Goal: Information Seeking & Learning: Find specific fact

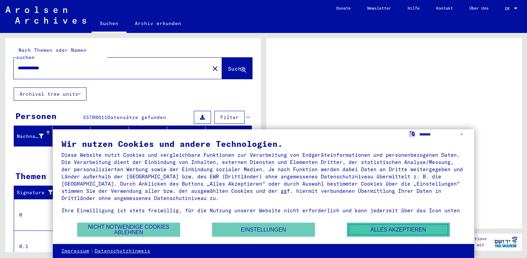
click at [401, 228] on button "Alles akzeptieren" at bounding box center [398, 230] width 103 height 14
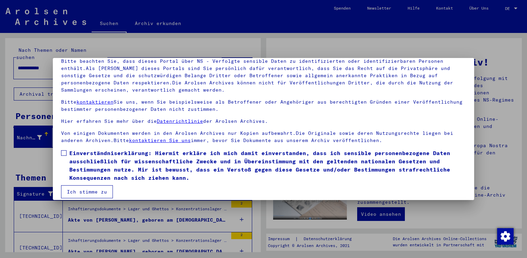
scroll to position [57, 0]
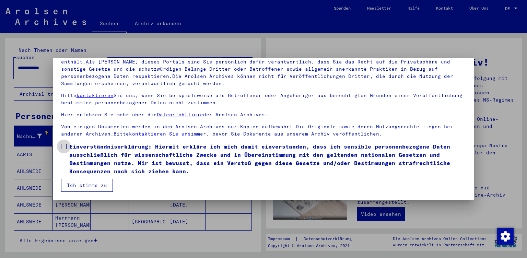
click at [64, 146] on span at bounding box center [63, 146] width 5 height 5
click at [91, 183] on button "Ich stimme zu" at bounding box center [87, 185] width 52 height 13
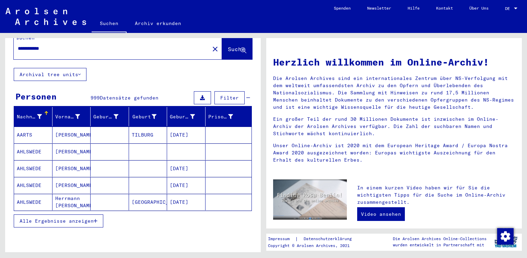
scroll to position [0, 0]
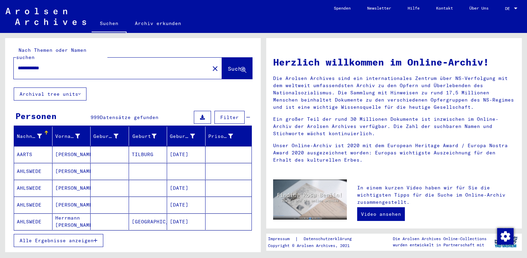
click at [19, 64] on input "**********" at bounding box center [109, 67] width 183 height 7
click at [58, 64] on input "**********" at bounding box center [109, 67] width 183 height 7
click at [227, 58] on button "Suche" at bounding box center [237, 68] width 30 height 21
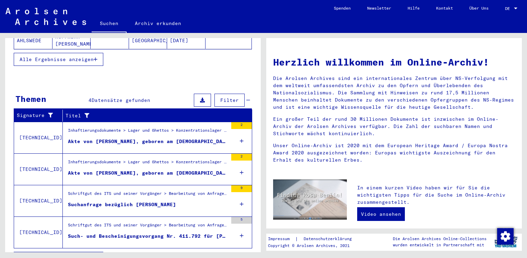
scroll to position [189, 0]
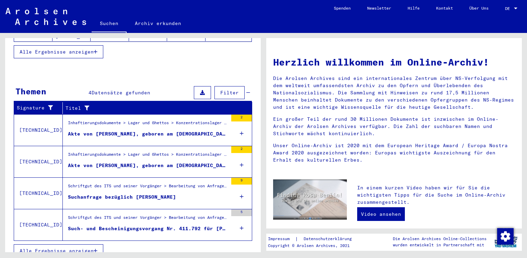
click at [79, 248] on span "Alle Ergebnisse anzeigen" at bounding box center [57, 251] width 74 height 6
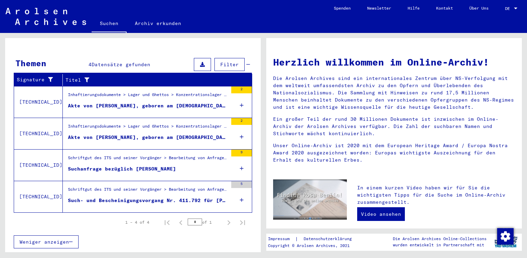
scroll to position [84, 0]
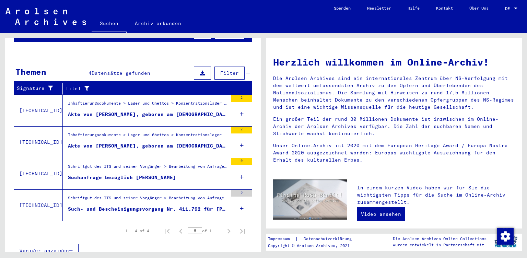
click at [190, 205] on div "Such- und Bescheinigungsvorgang Nr. 411.792 für [PERSON_NAME] geboren [DEMOGRAP…" at bounding box center [148, 208] width 160 height 7
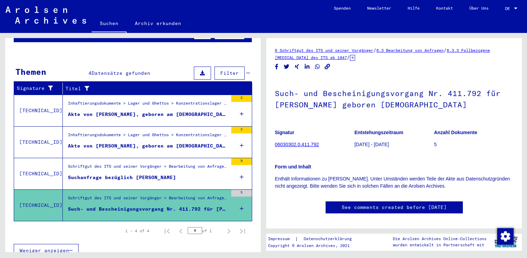
click at [165, 163] on div "Schriftgut des ITS und seiner Vorgänger > Bearbeitung von Anfragen > Fallbezoge…" at bounding box center [148, 168] width 160 height 10
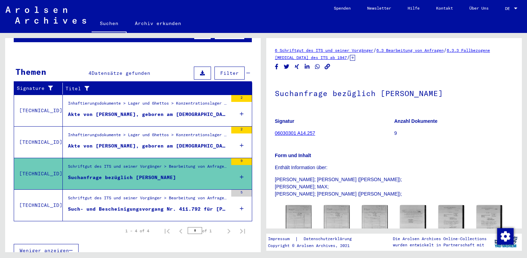
click at [158, 132] on div "Inhaftierungsdokumente > Lager und Ghettos > Konzentrationslager [GEOGRAPHIC_DA…" at bounding box center [148, 137] width 160 height 10
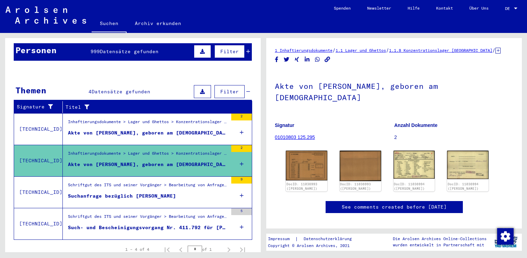
scroll to position [48, 0]
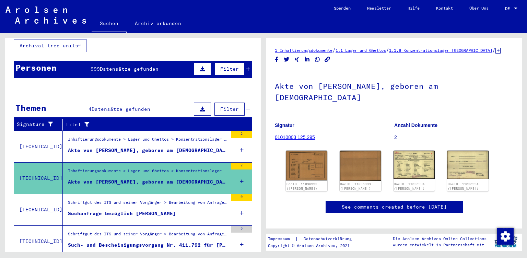
click at [159, 136] on div "Inhaftierungsdokumente > Lager und Ghettos > Konzentrationslager [GEOGRAPHIC_DA…" at bounding box center [148, 141] width 160 height 10
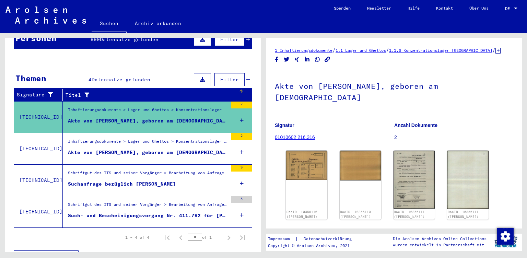
scroll to position [84, 0]
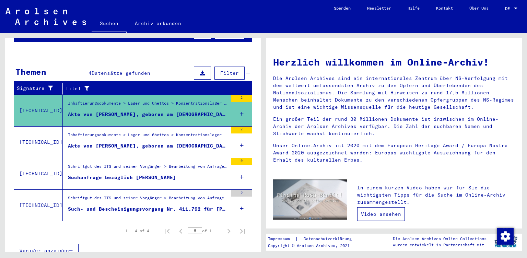
click at [393, 214] on link "Video ansehen" at bounding box center [381, 214] width 48 height 14
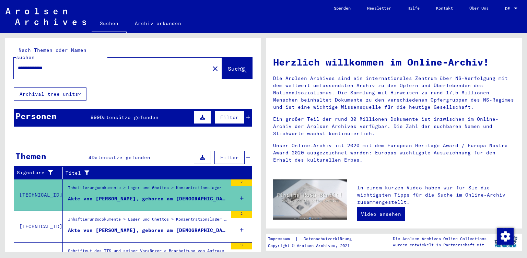
click at [83, 87] on button "Archival tree units" at bounding box center [50, 93] width 73 height 13
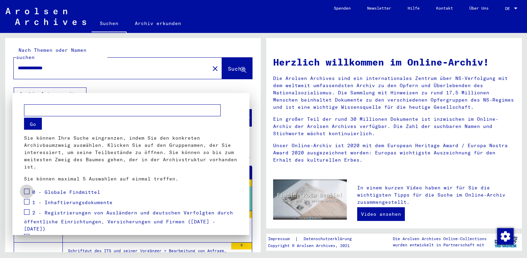
click at [27, 191] on span at bounding box center [26, 191] width 5 height 5
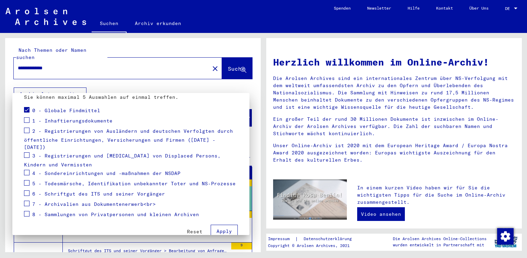
scroll to position [88, 0]
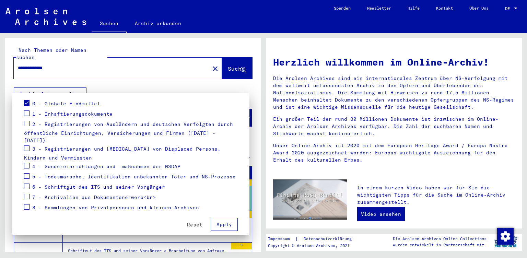
click at [224, 218] on button "Apply" at bounding box center [224, 224] width 27 height 13
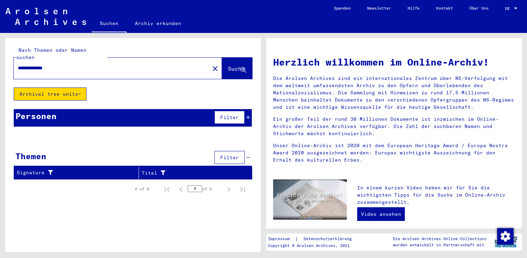
click at [82, 87] on button "Archival tree units" at bounding box center [50, 93] width 73 height 13
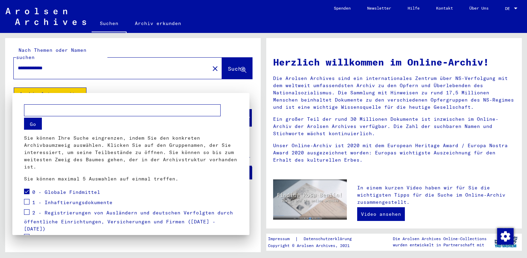
click at [260, 76] on div at bounding box center [263, 129] width 527 height 258
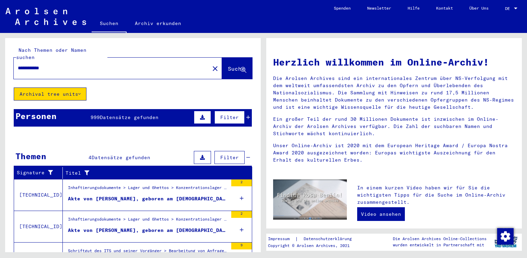
drag, startPoint x: 57, startPoint y: 61, endPoint x: 13, endPoint y: 56, distance: 43.9
click at [18, 64] on input "**********" at bounding box center [109, 67] width 183 height 7
type input "**********"
click at [228, 65] on span "Suche" at bounding box center [236, 68] width 17 height 7
